Goal: Task Accomplishment & Management: Use online tool/utility

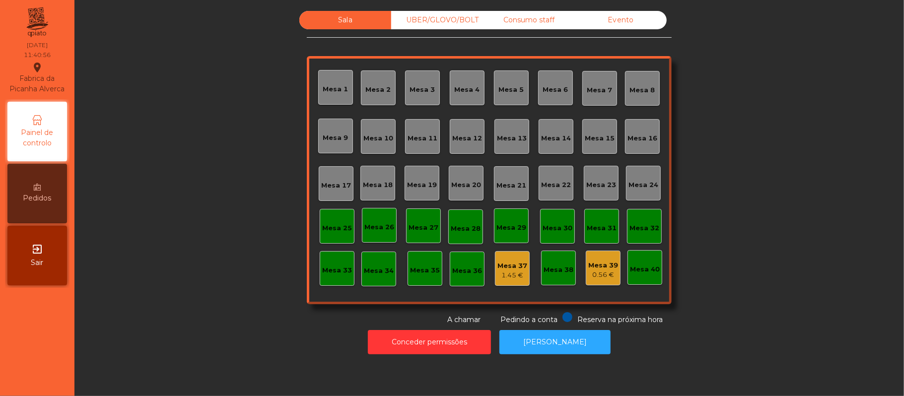
click at [455, 20] on div "UBER/GLOVO/BOLT" at bounding box center [437, 20] width 92 height 18
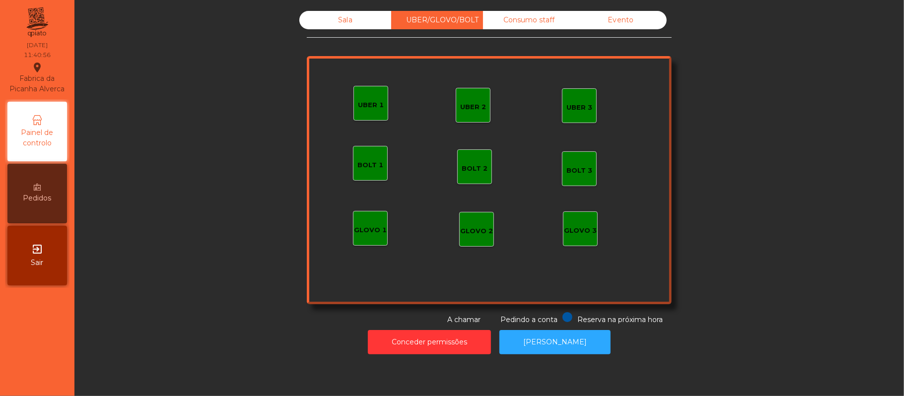
click at [518, 19] on div "Consumo staff" at bounding box center [529, 20] width 92 height 18
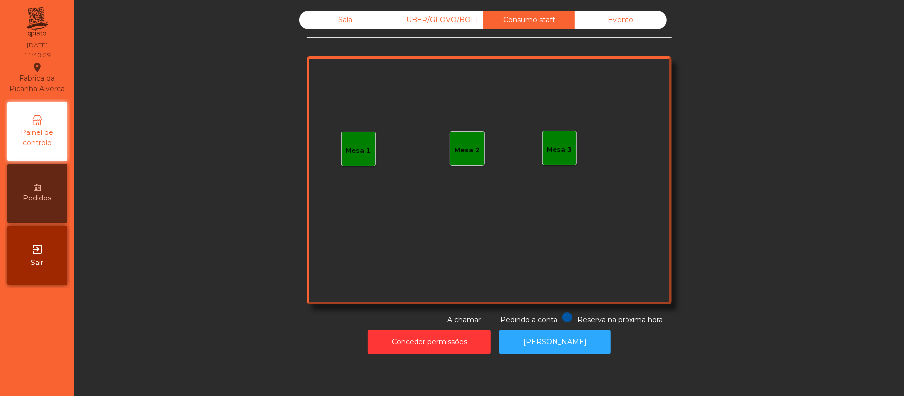
click at [551, 154] on div "Mesa 3" at bounding box center [559, 150] width 25 height 10
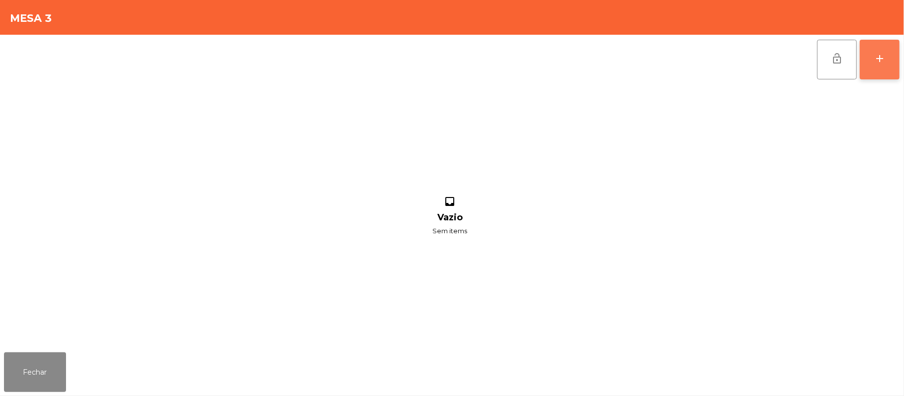
click at [870, 59] on button "add" at bounding box center [880, 60] width 40 height 40
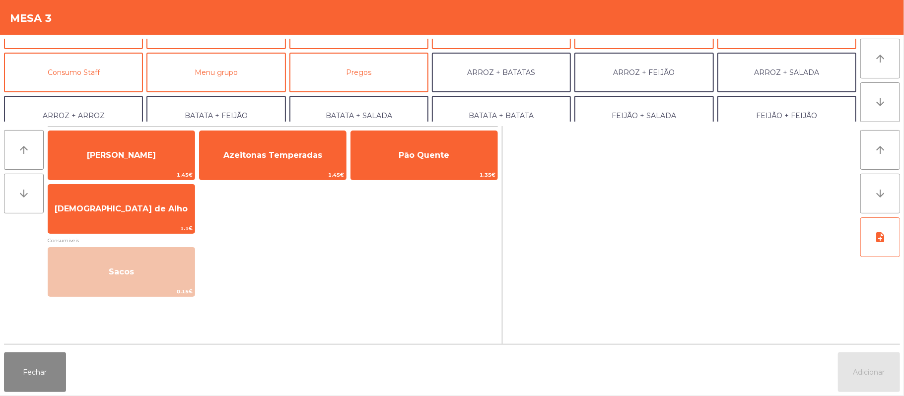
scroll to position [69, 0]
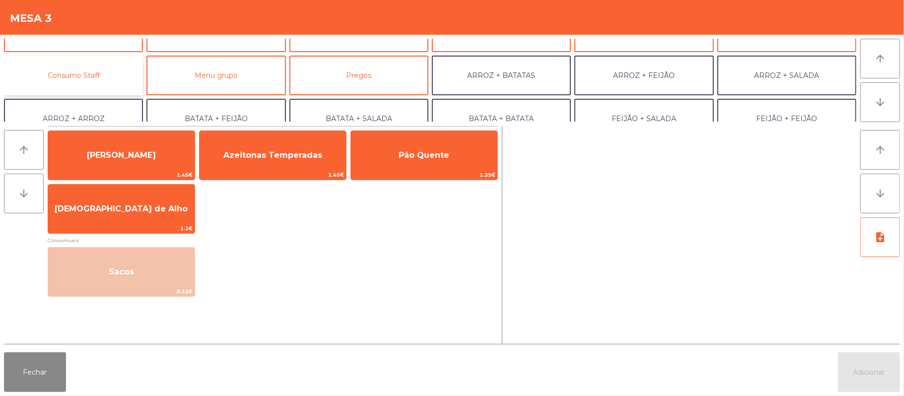
click at [99, 67] on button "Consumo Staff" at bounding box center [73, 76] width 139 height 40
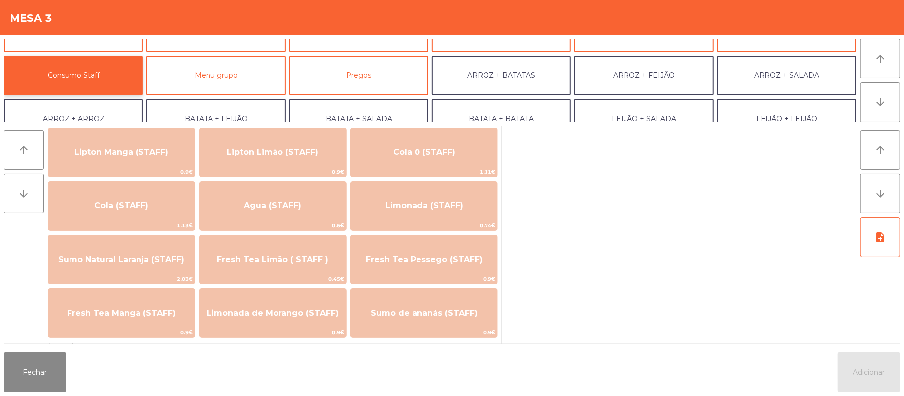
scroll to position [185, 0]
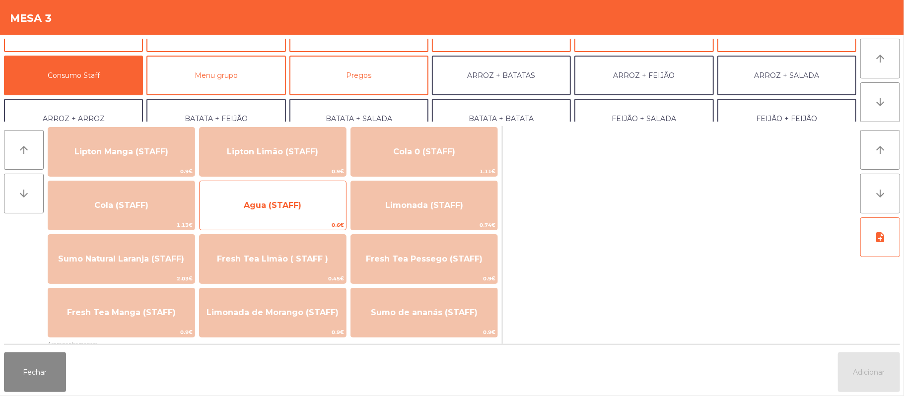
click at [306, 205] on span "Agua (STAFF)" at bounding box center [273, 205] width 146 height 27
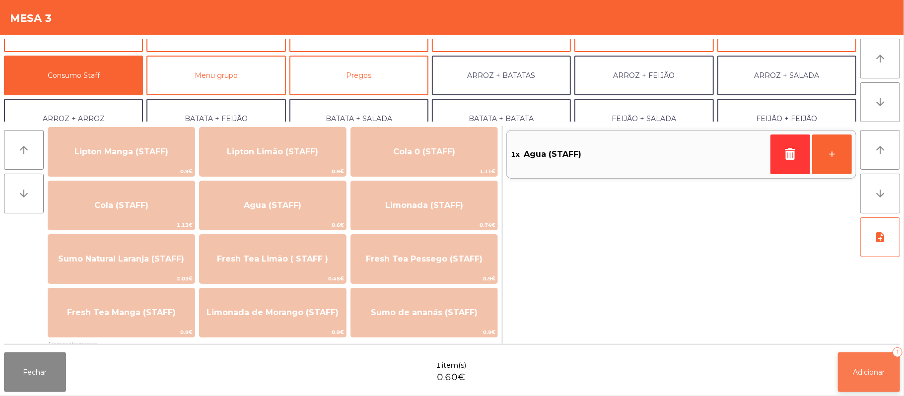
click at [870, 364] on button "Adicionar 1" at bounding box center [869, 372] width 62 height 40
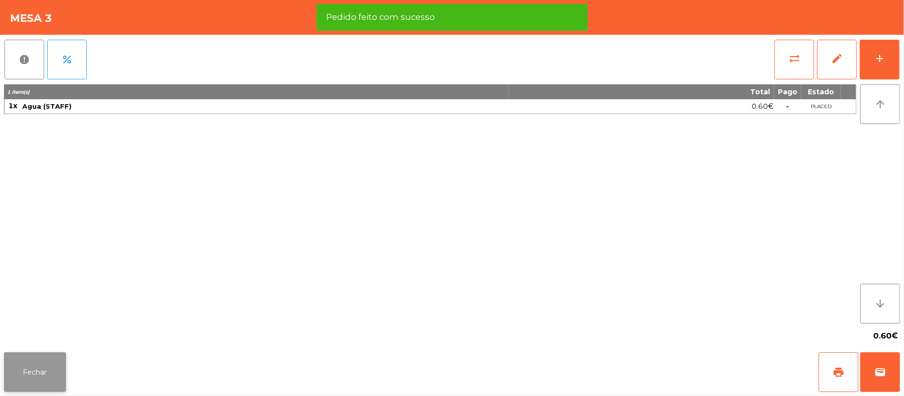
click at [30, 378] on button "Fechar" at bounding box center [35, 372] width 62 height 40
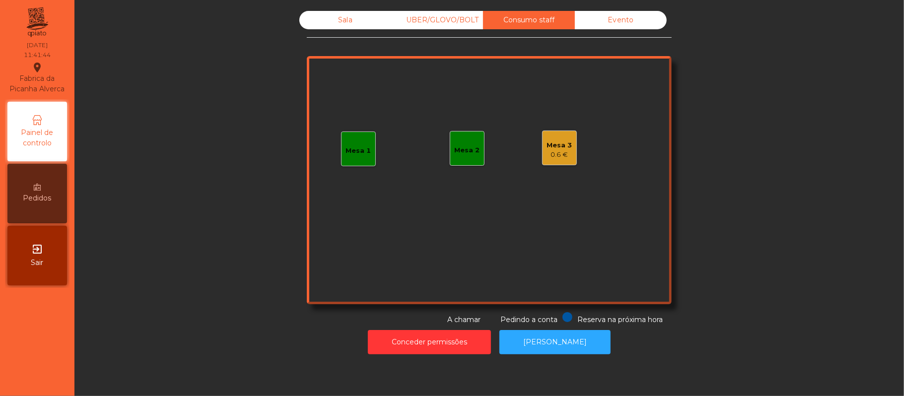
click at [326, 22] on div "Sala" at bounding box center [345, 20] width 92 height 18
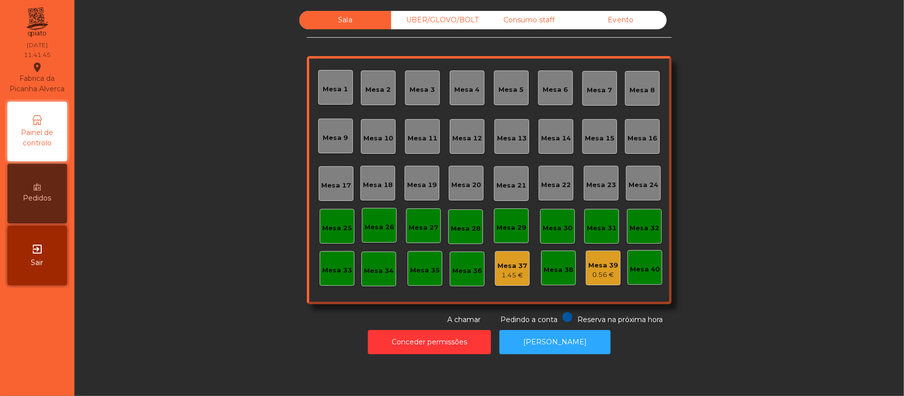
click at [599, 267] on div "Mesa 39" at bounding box center [603, 266] width 30 height 10
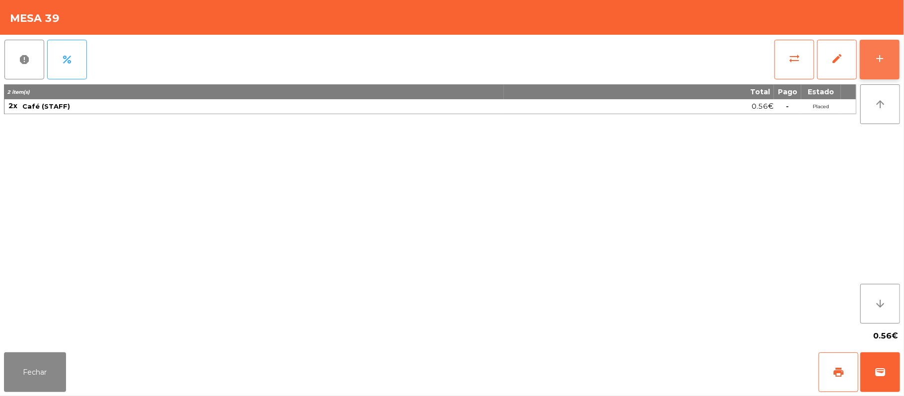
click at [874, 60] on div "add" at bounding box center [879, 59] width 12 height 12
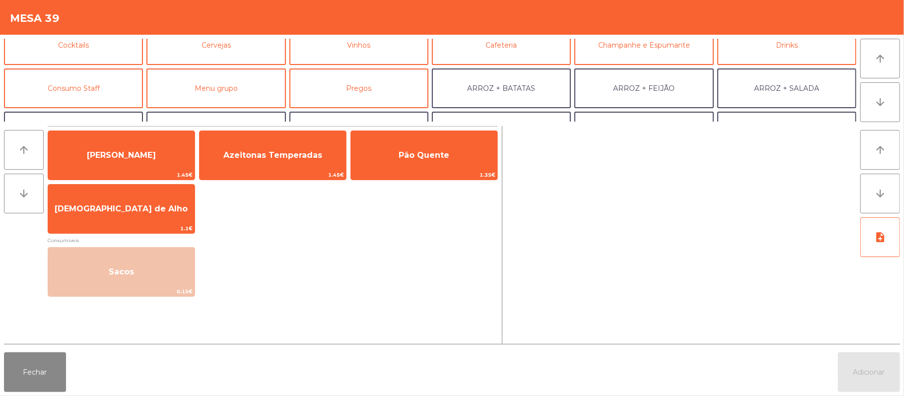
scroll to position [67, 0]
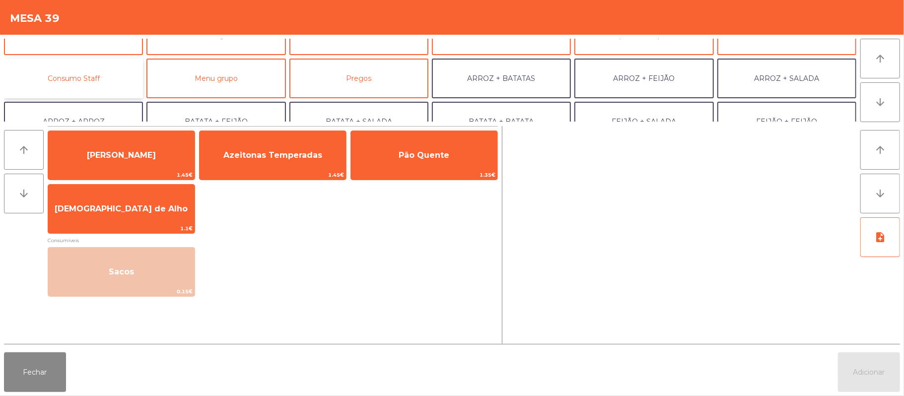
click at [103, 67] on button "Consumo Staff" at bounding box center [73, 79] width 139 height 40
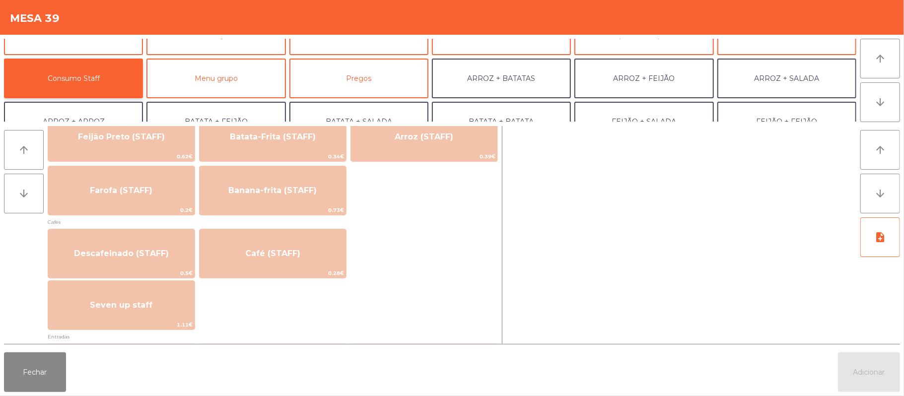
scroll to position [486, 0]
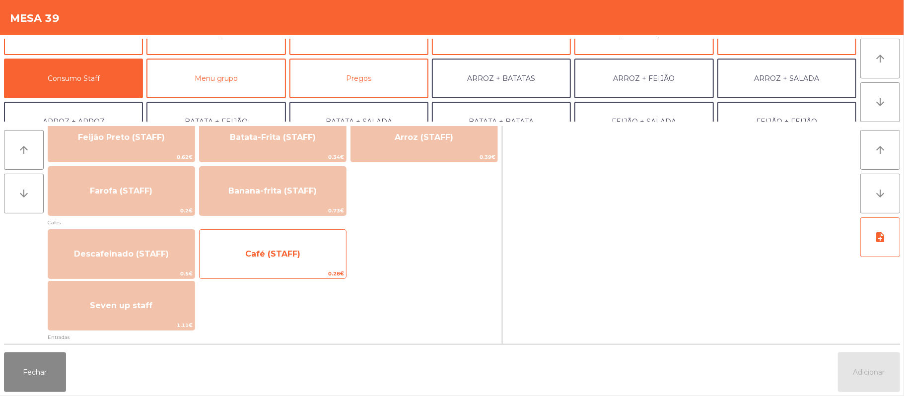
click at [297, 249] on span "Café (STAFF)" at bounding box center [272, 253] width 55 height 9
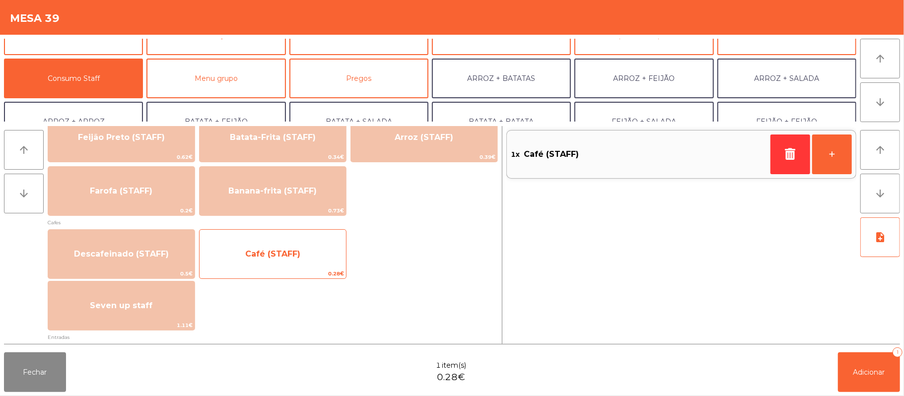
click at [296, 254] on span "Café (STAFF)" at bounding box center [272, 253] width 55 height 9
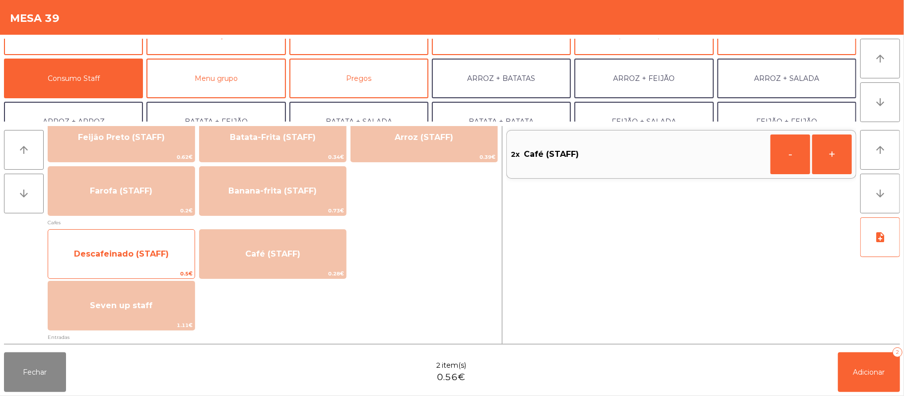
click at [148, 236] on div "Descafeinado (STAFF) 0.5€" at bounding box center [121, 254] width 147 height 50
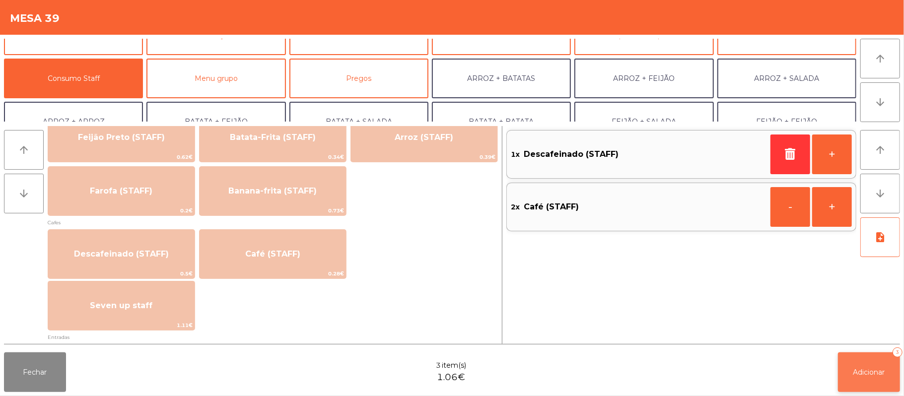
click at [862, 356] on button "Adicionar 3" at bounding box center [869, 372] width 62 height 40
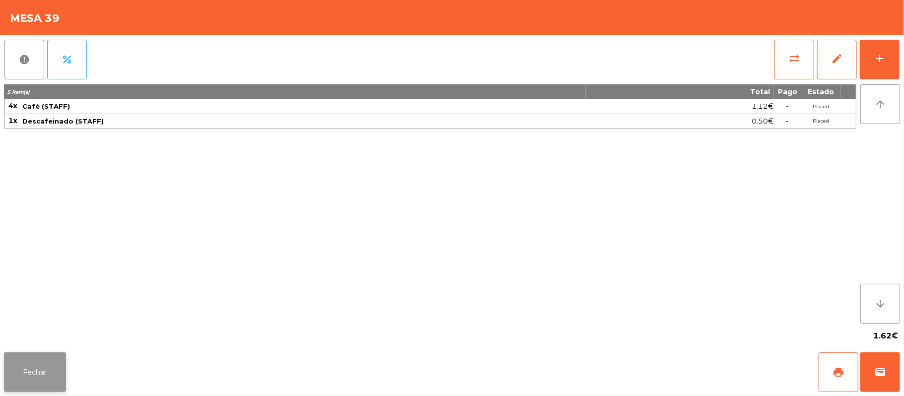
click at [33, 363] on button "Fechar" at bounding box center [35, 372] width 62 height 40
